Goal: Transaction & Acquisition: Purchase product/service

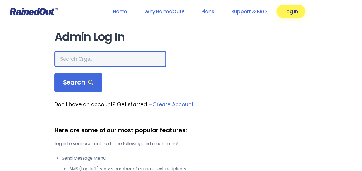
click at [90, 62] on input "text" at bounding box center [110, 59] width 112 height 16
type input "marysville bmx"
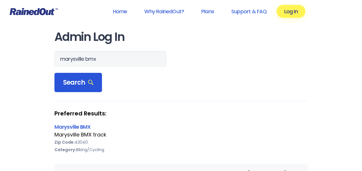
click at [82, 79] on span "Search" at bounding box center [78, 83] width 31 height 8
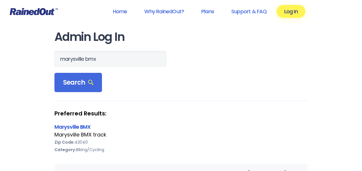
click at [68, 128] on link "Marysville BMX" at bounding box center [72, 126] width 36 height 7
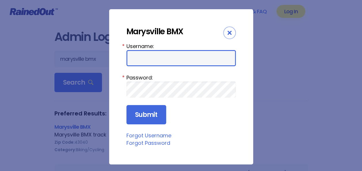
click at [138, 62] on input "Username:" at bounding box center [182, 58] width 110 height 16
type input "[PERSON_NAME][EMAIL_ADDRESS][DOMAIN_NAME]"
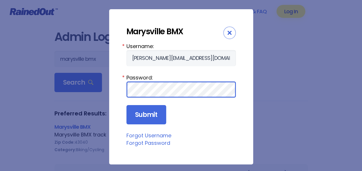
click at [127, 105] on input "Submit" at bounding box center [147, 115] width 40 height 20
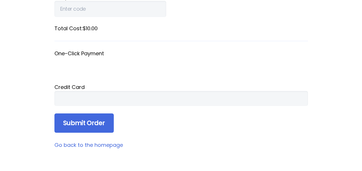
scroll to position [140, 0]
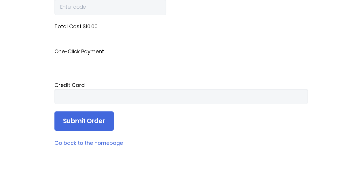
click at [81, 93] on div at bounding box center [181, 96] width 254 height 15
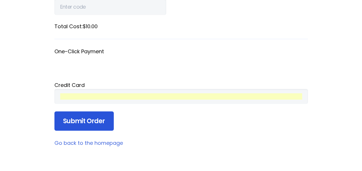
click at [89, 123] on input "Submit Order" at bounding box center [83, 122] width 59 height 20
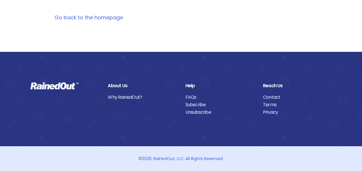
scroll to position [116, 0]
click at [101, 18] on link "Go back to the homepage" at bounding box center [88, 17] width 69 height 7
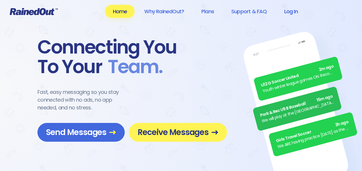
click at [296, 8] on link "Log In" at bounding box center [291, 11] width 29 height 13
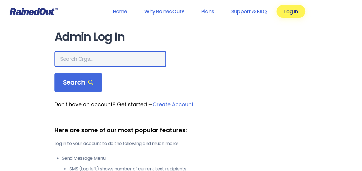
click at [91, 54] on input "text" at bounding box center [110, 59] width 112 height 16
type input "marysville bmx"
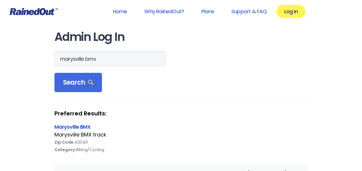
click at [76, 125] on link "Marysville BMX" at bounding box center [72, 126] width 36 height 7
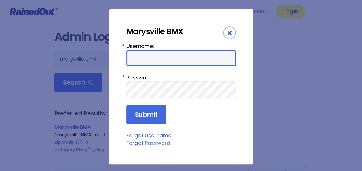
click at [137, 66] on input "Username:" at bounding box center [182, 58] width 110 height 16
type input "marysvillebmx"
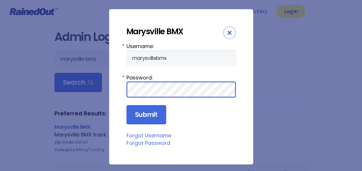
click at [127, 105] on input "Submit" at bounding box center [147, 115] width 40 height 20
